Goal: Task Accomplishment & Management: Use online tool/utility

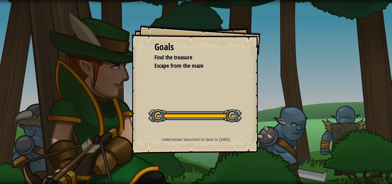
click at [201, 80] on div "Goals Find the treasure Escape from the maze Start Level Error loading from ser…" at bounding box center [196, 89] width 129 height 129
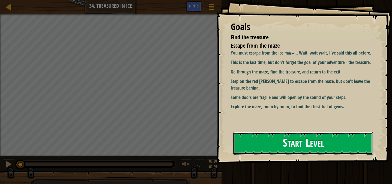
click at [277, 151] on button "Start Level" at bounding box center [303, 143] width 140 height 23
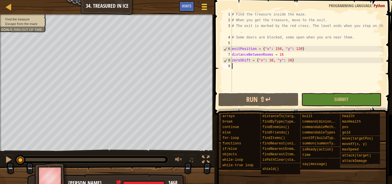
click at [206, 6] on div at bounding box center [204, 7] width 8 height 8
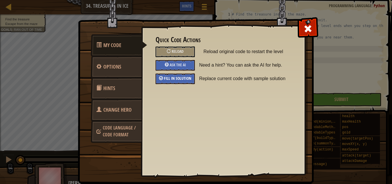
click at [186, 81] on div "Fill in solution" at bounding box center [175, 79] width 39 height 11
click at [309, 25] on span at bounding box center [308, 28] width 9 height 9
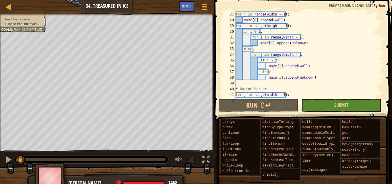
scroll to position [155, 0]
drag, startPoint x: 319, startPoint y: 78, endPoint x: 314, endPoint y: 78, distance: 5.2
click at [314, 78] on div "for j in range ( width - 1 ) : maze [ 0 ] . append ( wall ) for i in range ( he…" at bounding box center [307, 60] width 145 height 98
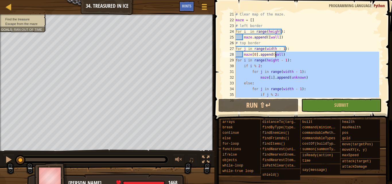
scroll to position [103, 0]
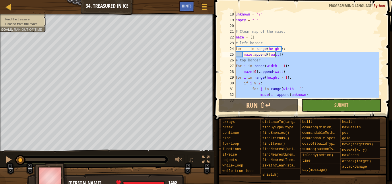
drag, startPoint x: 303, startPoint y: 73, endPoint x: 275, endPoint y: 57, distance: 32.3
click at [275, 57] on div "unknown = "?" empty = "." # Clear map of the maze. maze = [ ] # left border for…" at bounding box center [307, 60] width 145 height 98
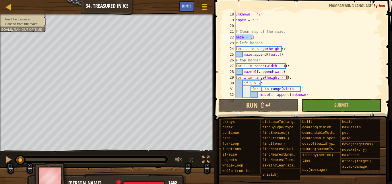
drag, startPoint x: 255, startPoint y: 38, endPoint x: 232, endPoint y: 39, distance: 23.0
click at [232, 39] on div "maze.append([wall]) # top border 18 19 20 21 22 23 24 25 26 27 28 29 30 31 32 3…" at bounding box center [302, 54] width 162 height 86
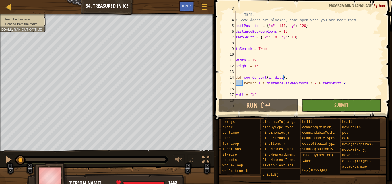
scroll to position [52, 0]
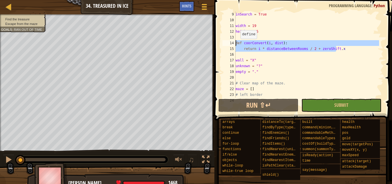
drag, startPoint x: 344, startPoint y: 50, endPoint x: 220, endPoint y: 43, distance: 124.0
click at [220, 43] on div "maze = [] 9 10 11 12 13 14 15 16 17 18 19 20 21 22 23 24 inSearch = True width …" at bounding box center [302, 71] width 179 height 137
type textarea "def coorConvert(i, dist): return i * distanceBetweenRooms / 2 + zeroShift.x"
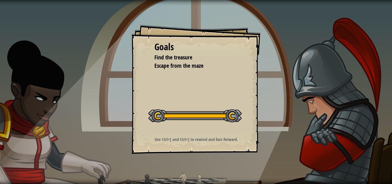
click at [221, 115] on div at bounding box center [194, 115] width 93 height 13
click at [221, 114] on div at bounding box center [194, 115] width 93 height 13
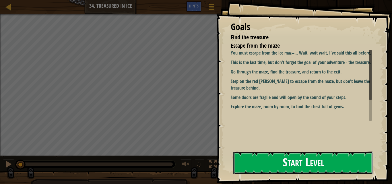
click at [269, 163] on button "Start Level" at bounding box center [303, 163] width 140 height 23
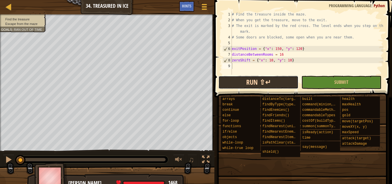
click at [248, 80] on button "Run ⇧↵" at bounding box center [259, 82] width 80 height 13
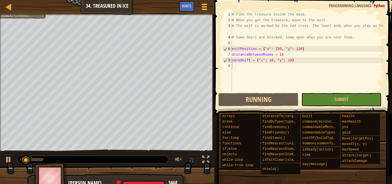
click at [204, 6] on span at bounding box center [204, 6] width 5 height 1
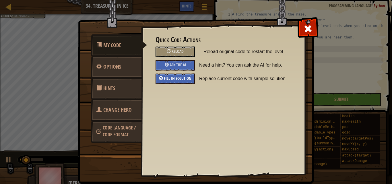
click at [169, 76] on span "Fill in solution" at bounding box center [178, 78] width 28 height 5
click at [182, 76] on div "Fill in solution" at bounding box center [175, 79] width 39 height 11
click at [306, 24] on span at bounding box center [308, 28] width 9 height 9
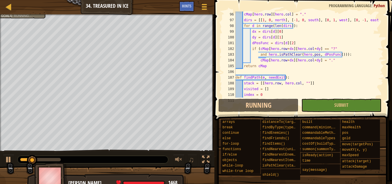
scroll to position [551, 0]
drag, startPoint x: 47, startPoint y: 161, endPoint x: 55, endPoint y: 160, distance: 8.0
click at [51, 160] on div at bounding box center [46, 160] width 10 height 10
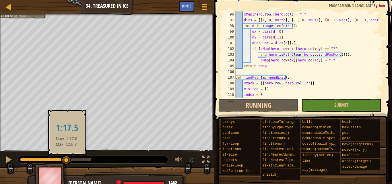
drag, startPoint x: 66, startPoint y: 159, endPoint x: 71, endPoint y: 159, distance: 4.9
click at [71, 159] on div at bounding box center [55, 159] width 71 height 3
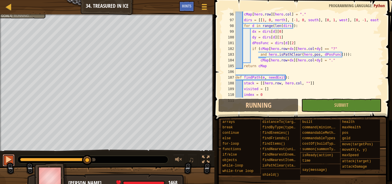
click at [11, 161] on div at bounding box center [8, 159] width 7 height 7
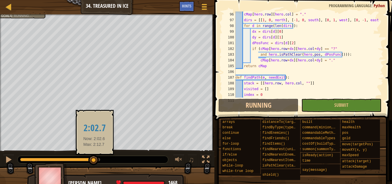
drag, startPoint x: 91, startPoint y: 162, endPoint x: 95, endPoint y: 161, distance: 4.1
click at [95, 161] on div at bounding box center [93, 160] width 10 height 10
drag, startPoint x: 97, startPoint y: 160, endPoint x: 103, endPoint y: 158, distance: 6.5
click at [100, 159] on div at bounding box center [95, 160] width 10 height 10
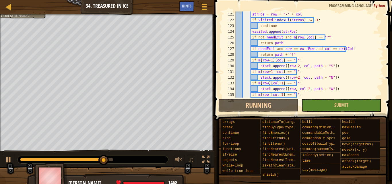
scroll to position [695, 0]
click at [114, 158] on div at bounding box center [68, 159] width 96 height 3
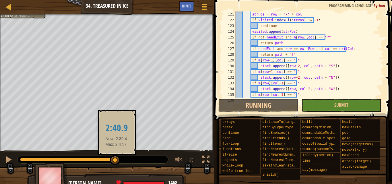
drag, startPoint x: 116, startPoint y: 158, endPoint x: 119, endPoint y: 158, distance: 3.2
click at [119, 158] on div at bounding box center [115, 160] width 10 height 10
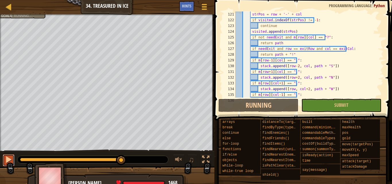
click at [7, 158] on div at bounding box center [8, 159] width 7 height 7
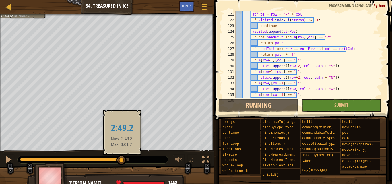
click at [123, 161] on div at bounding box center [121, 160] width 10 height 10
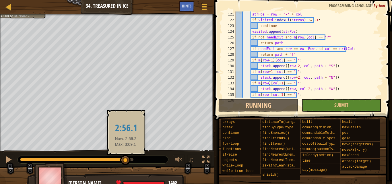
click at [126, 160] on div at bounding box center [125, 160] width 10 height 10
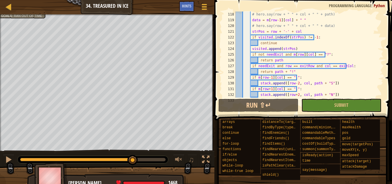
scroll to position [678, 0]
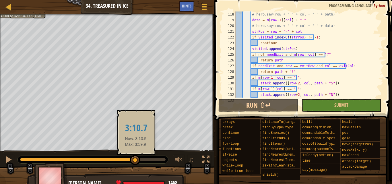
drag, startPoint x: 136, startPoint y: 157, endPoint x: 141, endPoint y: 157, distance: 5.5
click at [139, 157] on div at bounding box center [135, 160] width 10 height 10
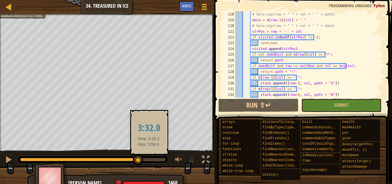
click at [149, 158] on div at bounding box center [93, 159] width 151 height 7
